Goal: Find specific page/section: Find specific page/section

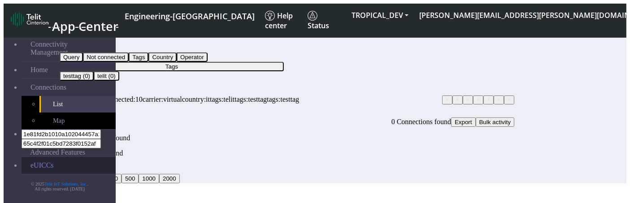
click at [31, 157] on link "eUICCs" at bounding box center [69, 165] width 94 height 17
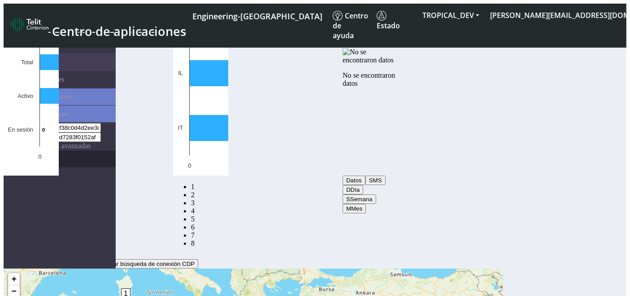
click at [39, 150] on link "eUICCs" at bounding box center [69, 158] width 94 height 17
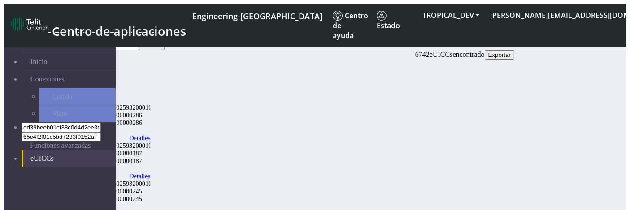
click at [35, 150] on link "eUICCs" at bounding box center [69, 158] width 94 height 17
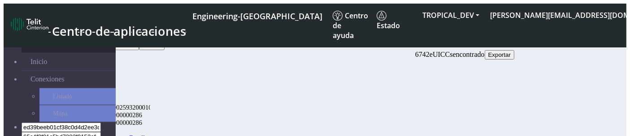
click at [37, 40] on link "Gestión de conectividad" at bounding box center [69, 44] width 94 height 17
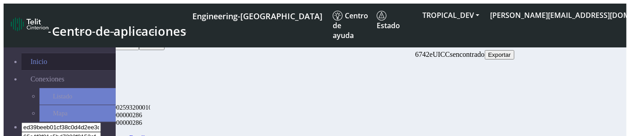
click at [26, 56] on link "Inicio" at bounding box center [69, 61] width 94 height 17
